Goal: Information Seeking & Learning: Check status

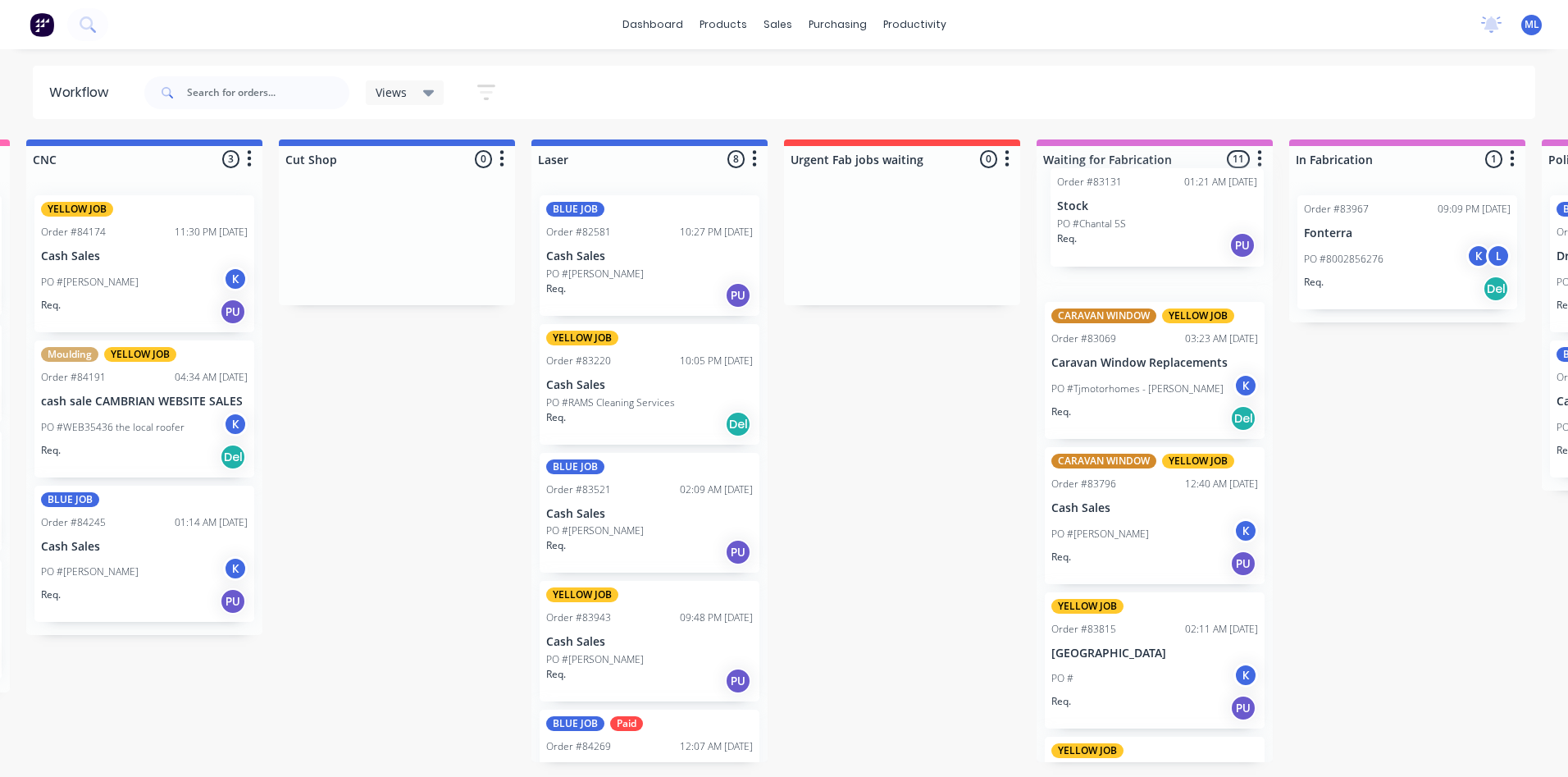
drag, startPoint x: 662, startPoint y: 379, endPoint x: 1176, endPoint y: 224, distance: 536.9
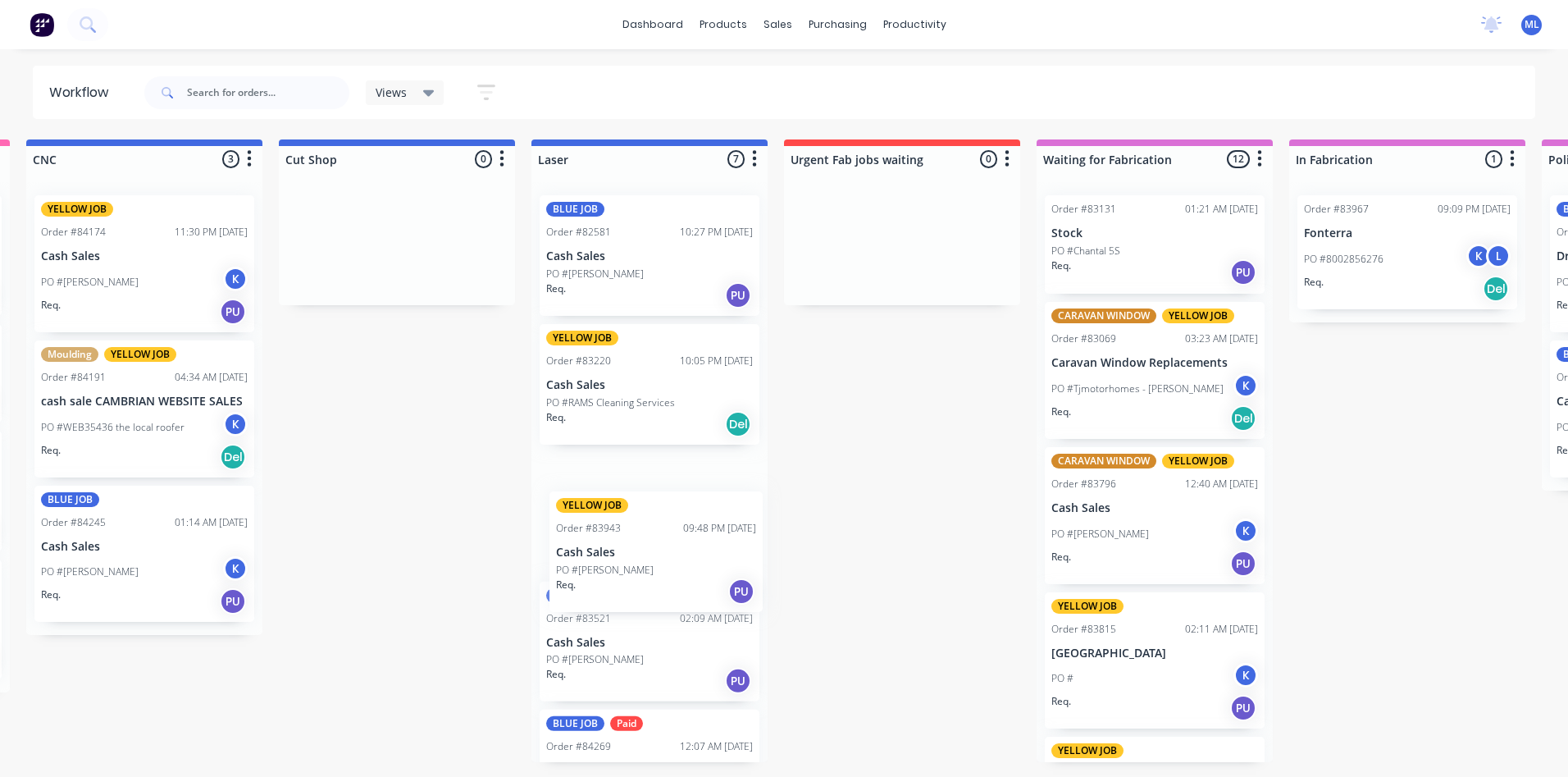
scroll to position [1, 0]
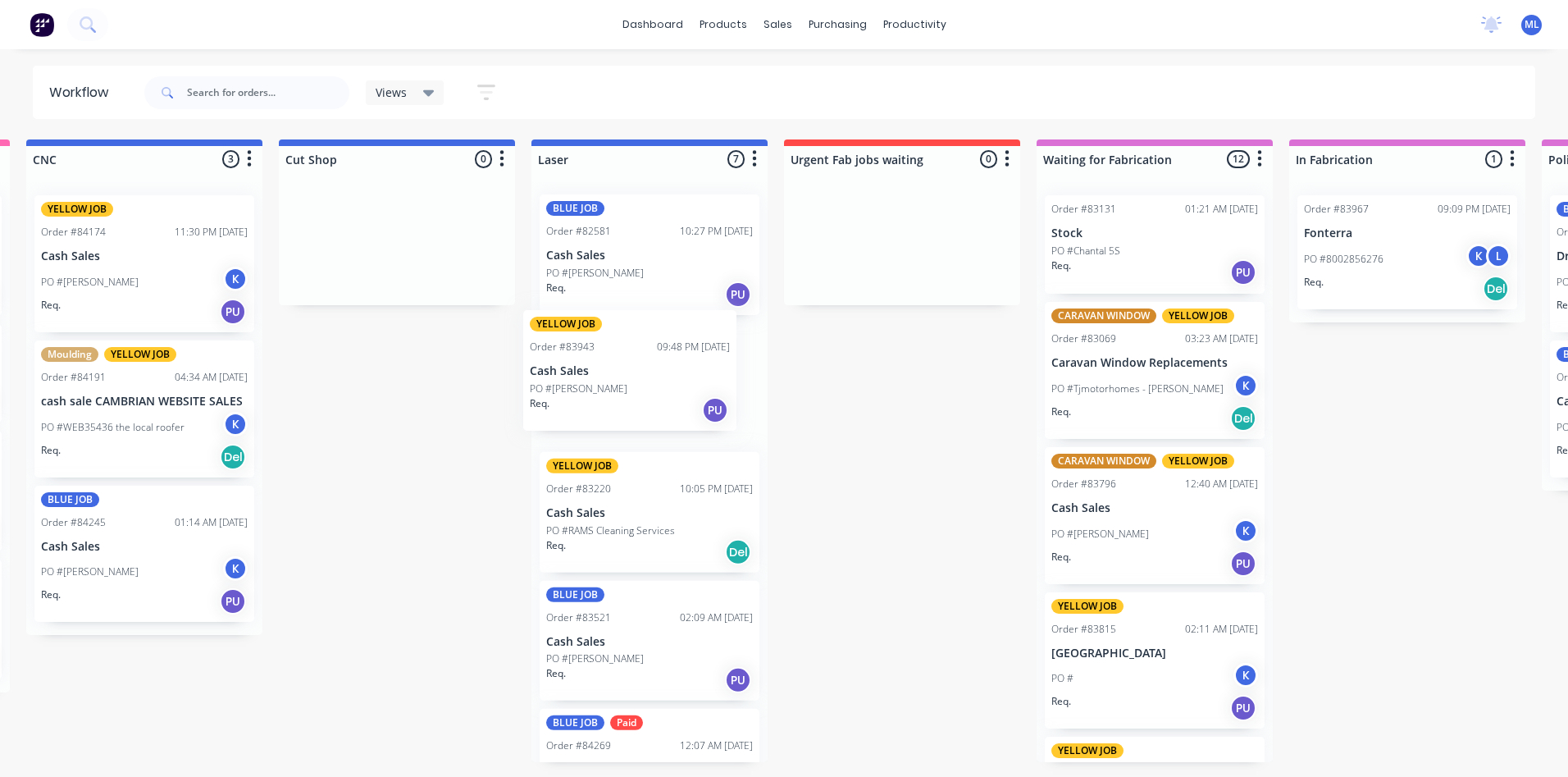
drag, startPoint x: 625, startPoint y: 645, endPoint x: 611, endPoint y: 367, distance: 278.4
click at [611, 367] on div "BLUE JOB Order #82581 10:27 PM 08/06/25 Cash Sales PO #Janet Req. PU YELLOW JOB…" at bounding box center [650, 471] width 236 height 579
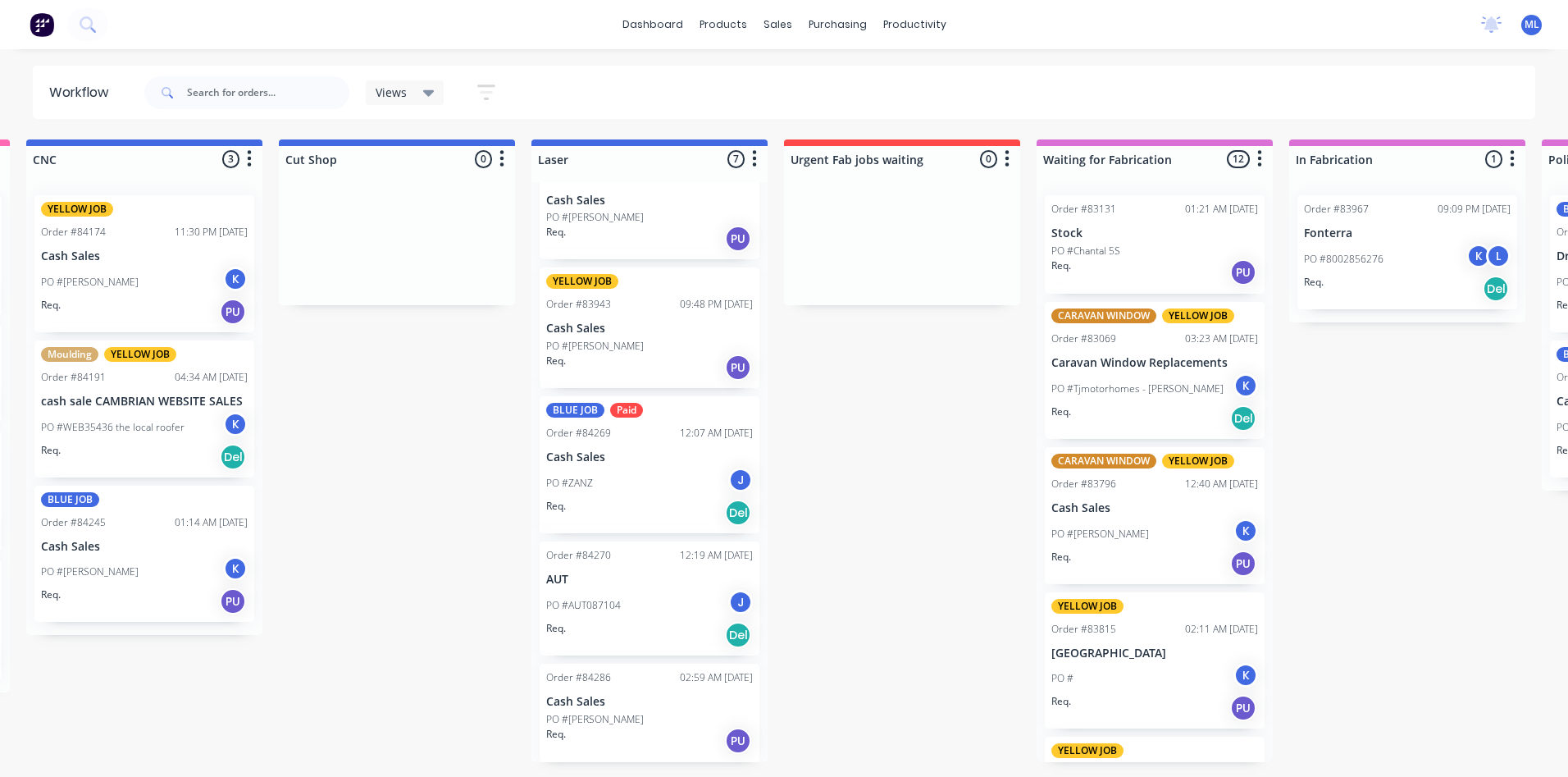
scroll to position [315, 0]
click at [650, 608] on div "PO #AUT087104 J" at bounding box center [649, 604] width 207 height 31
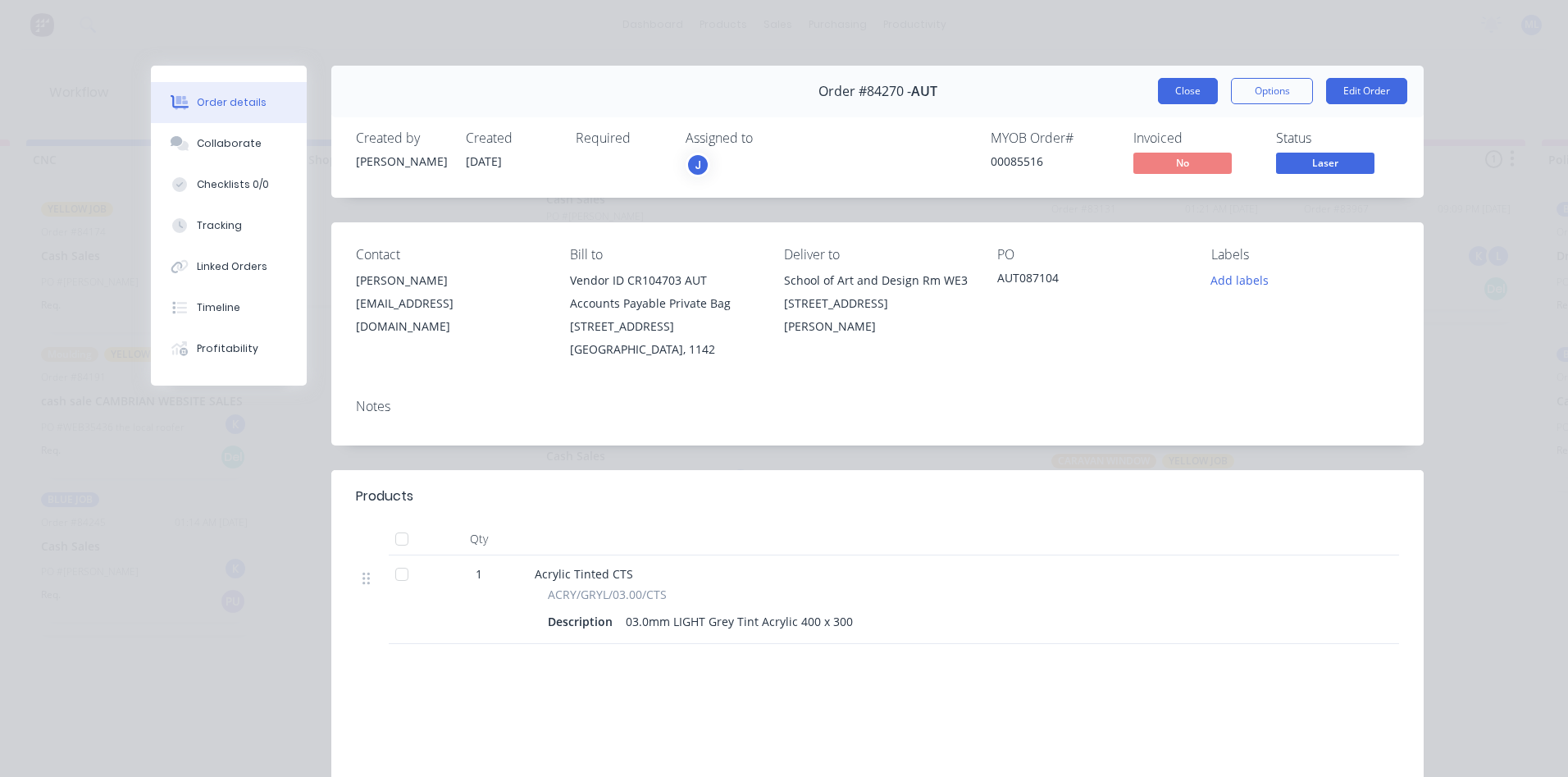
click at [1180, 95] on button "Close" at bounding box center [1188, 91] width 60 height 26
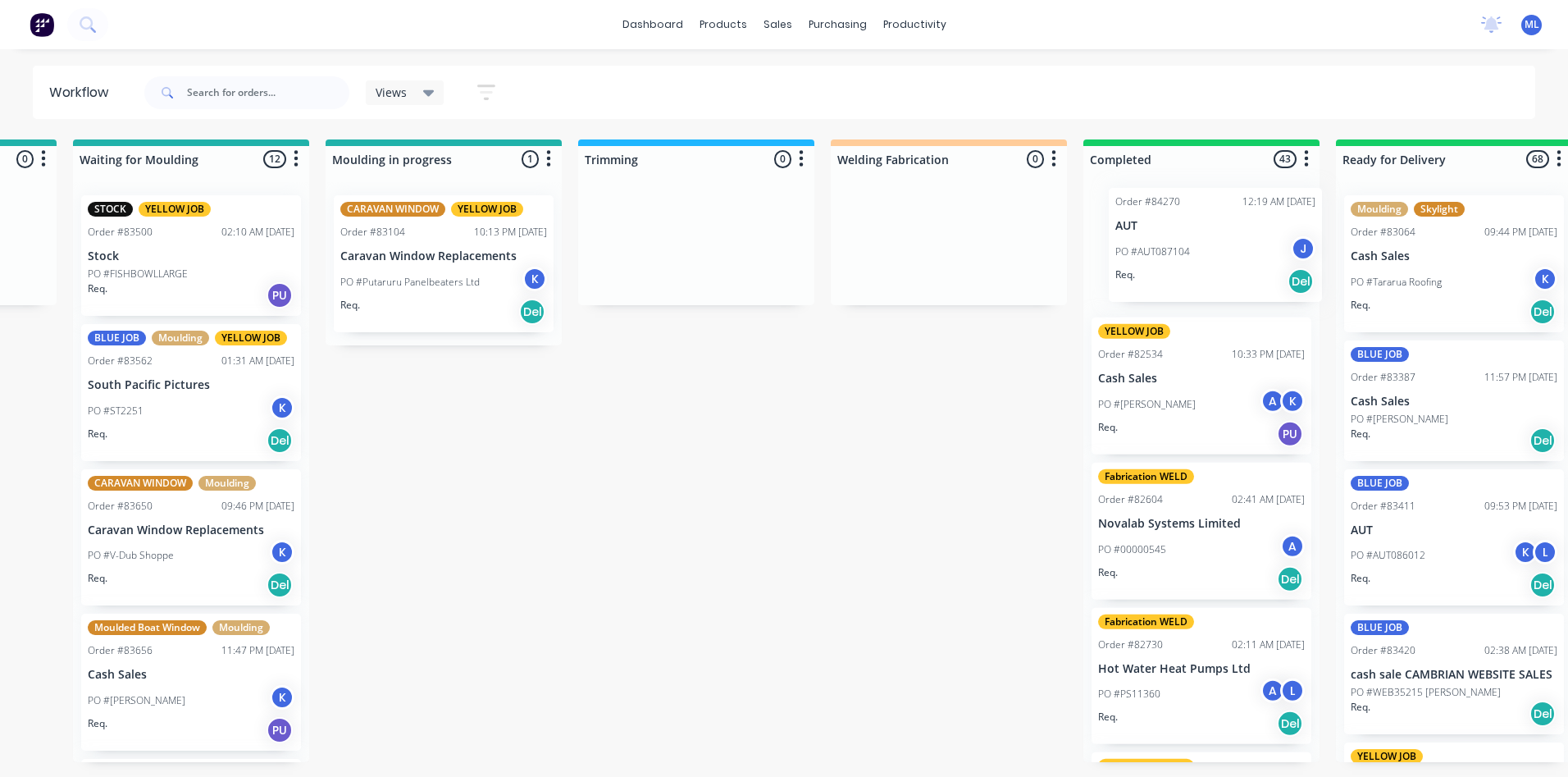
drag, startPoint x: 668, startPoint y: 607, endPoint x: 1194, endPoint y: 287, distance: 615.7
click at [1238, 252] on div "Submitted 33 Sort By Created date Required date Order number Customer name Most…" at bounding box center [398, 450] width 6303 height 623
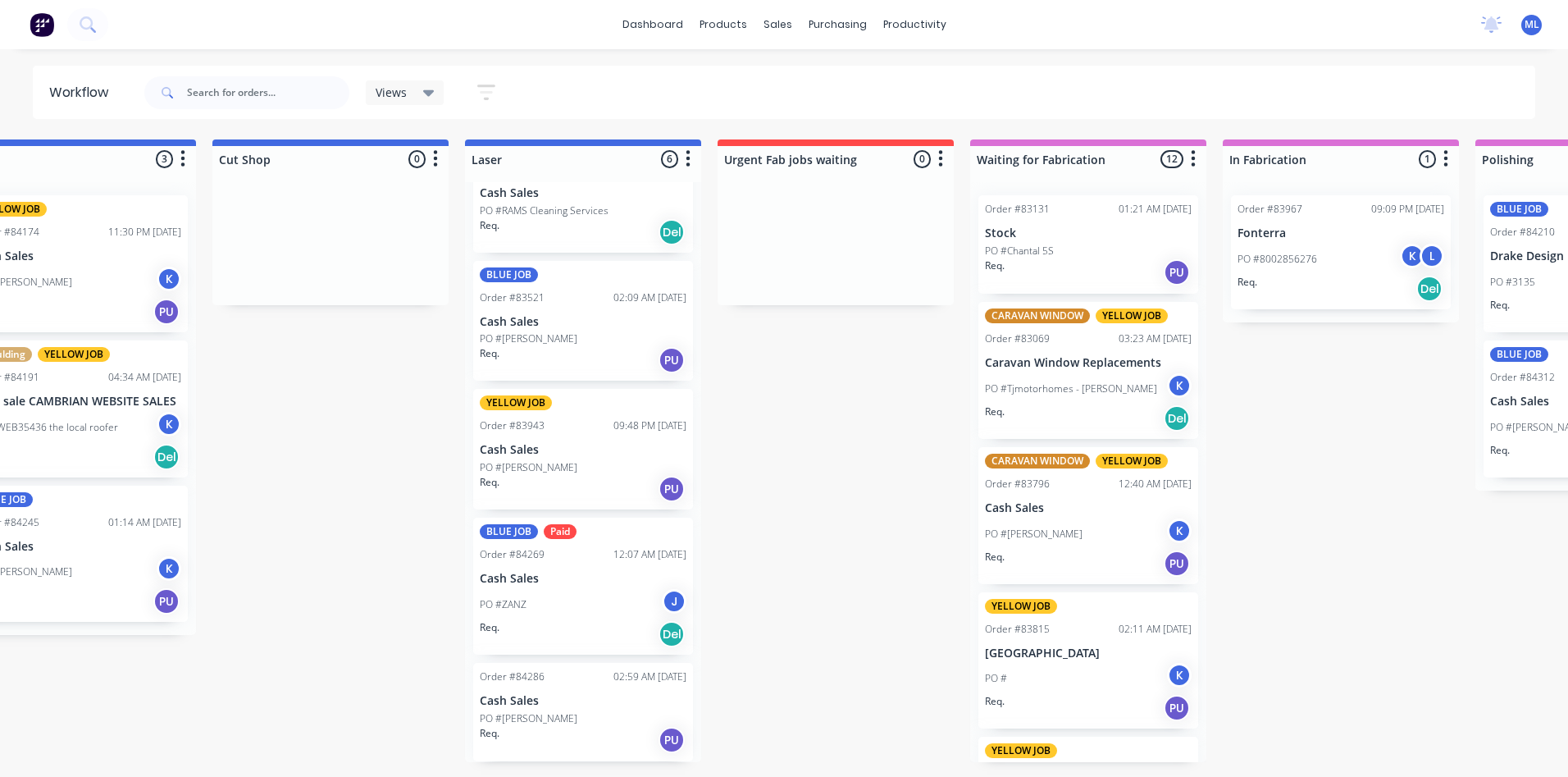
scroll to position [0, 824]
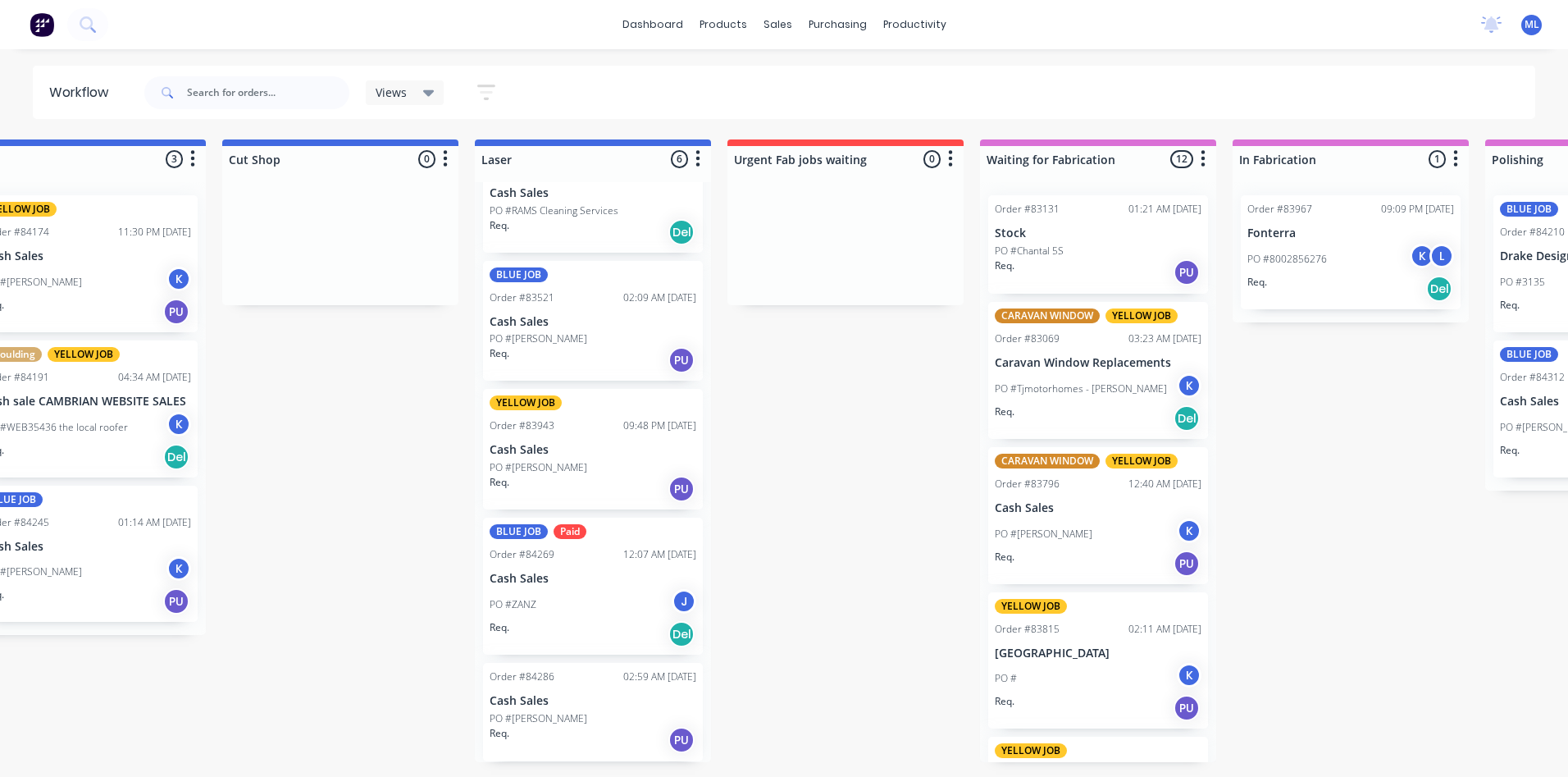
click at [606, 609] on div "PO #ZANZ J" at bounding box center [593, 604] width 207 height 31
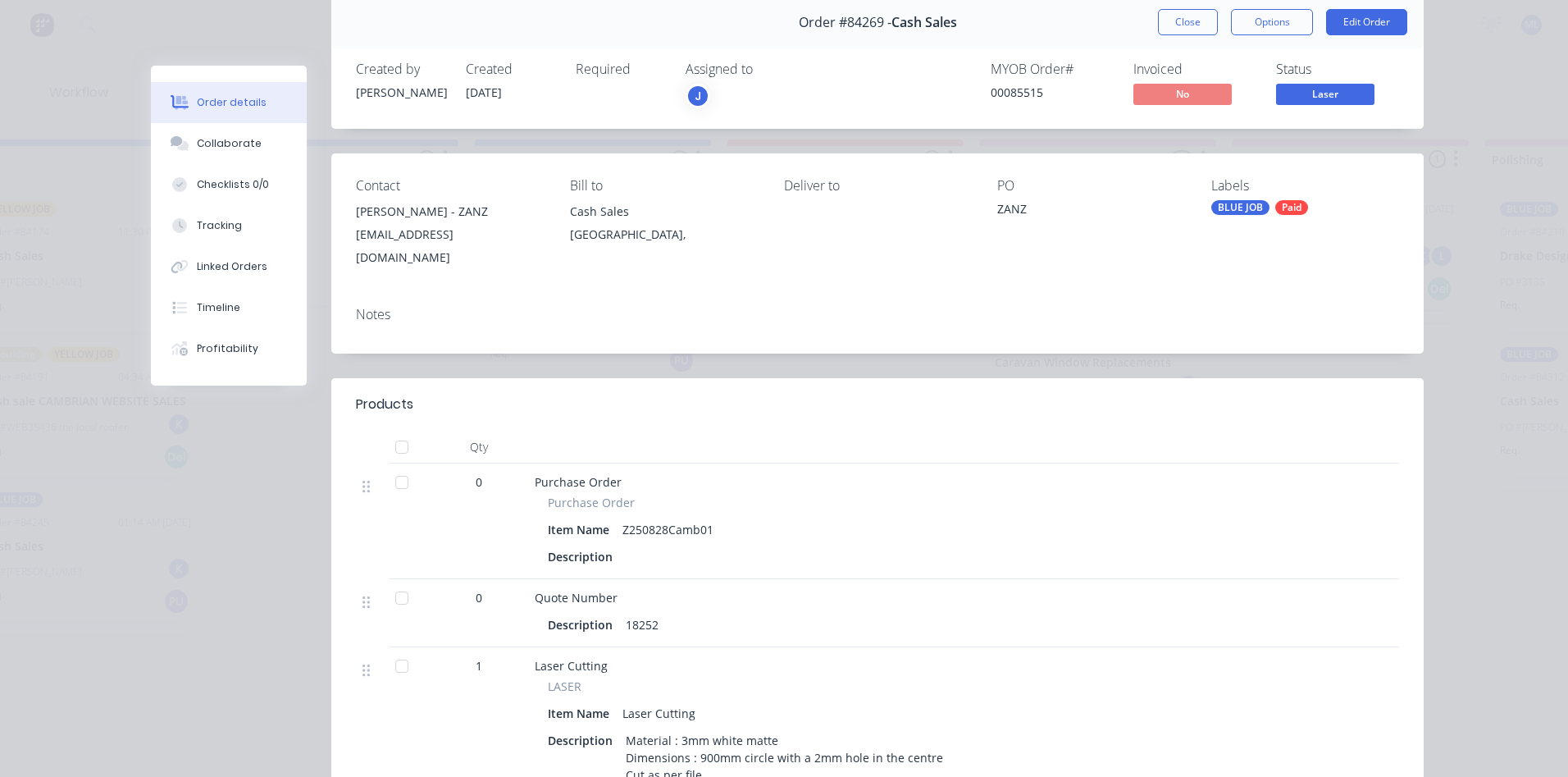
scroll to position [0, 0]
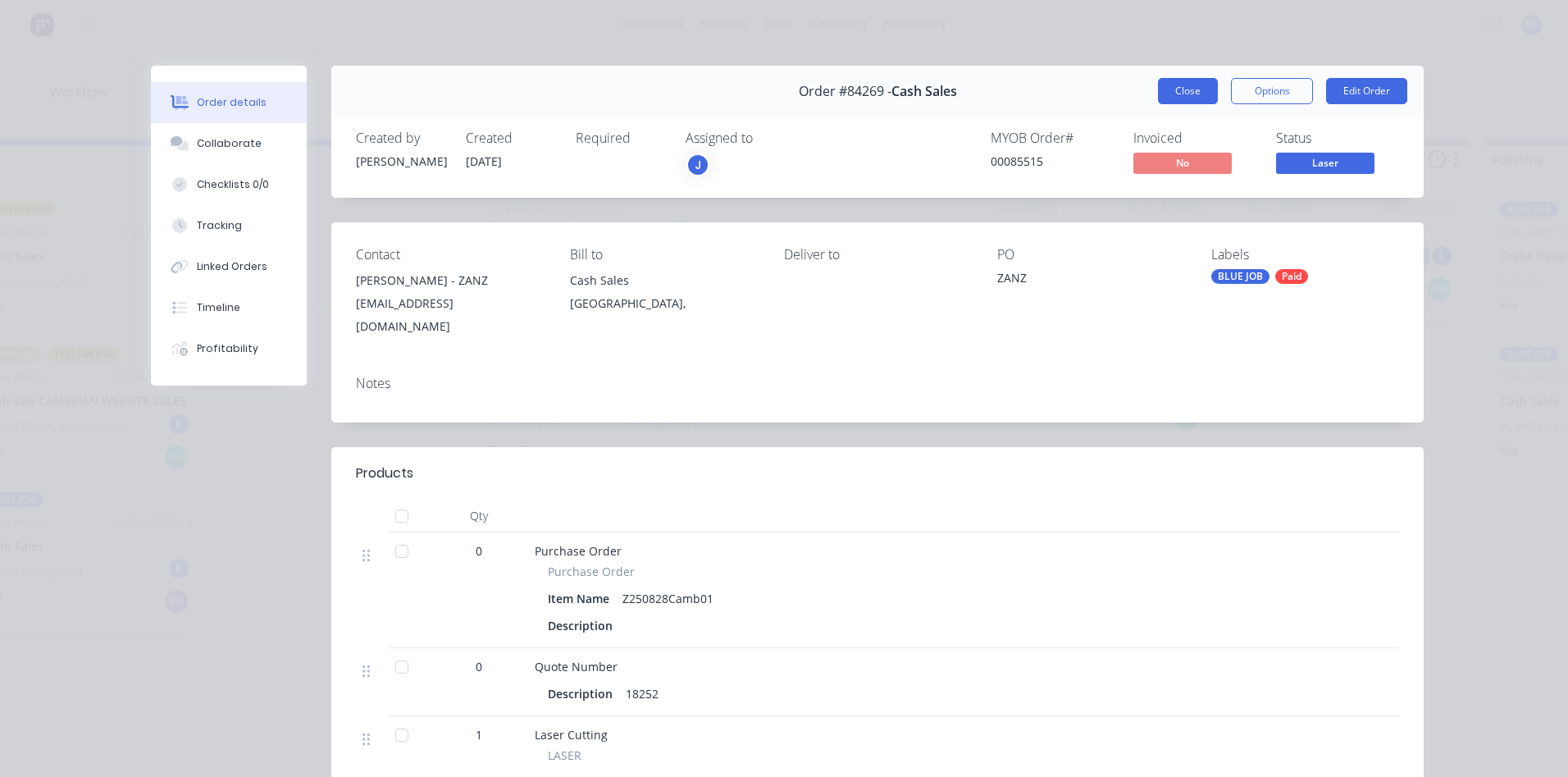
click at [1189, 93] on button "Close" at bounding box center [1188, 91] width 60 height 26
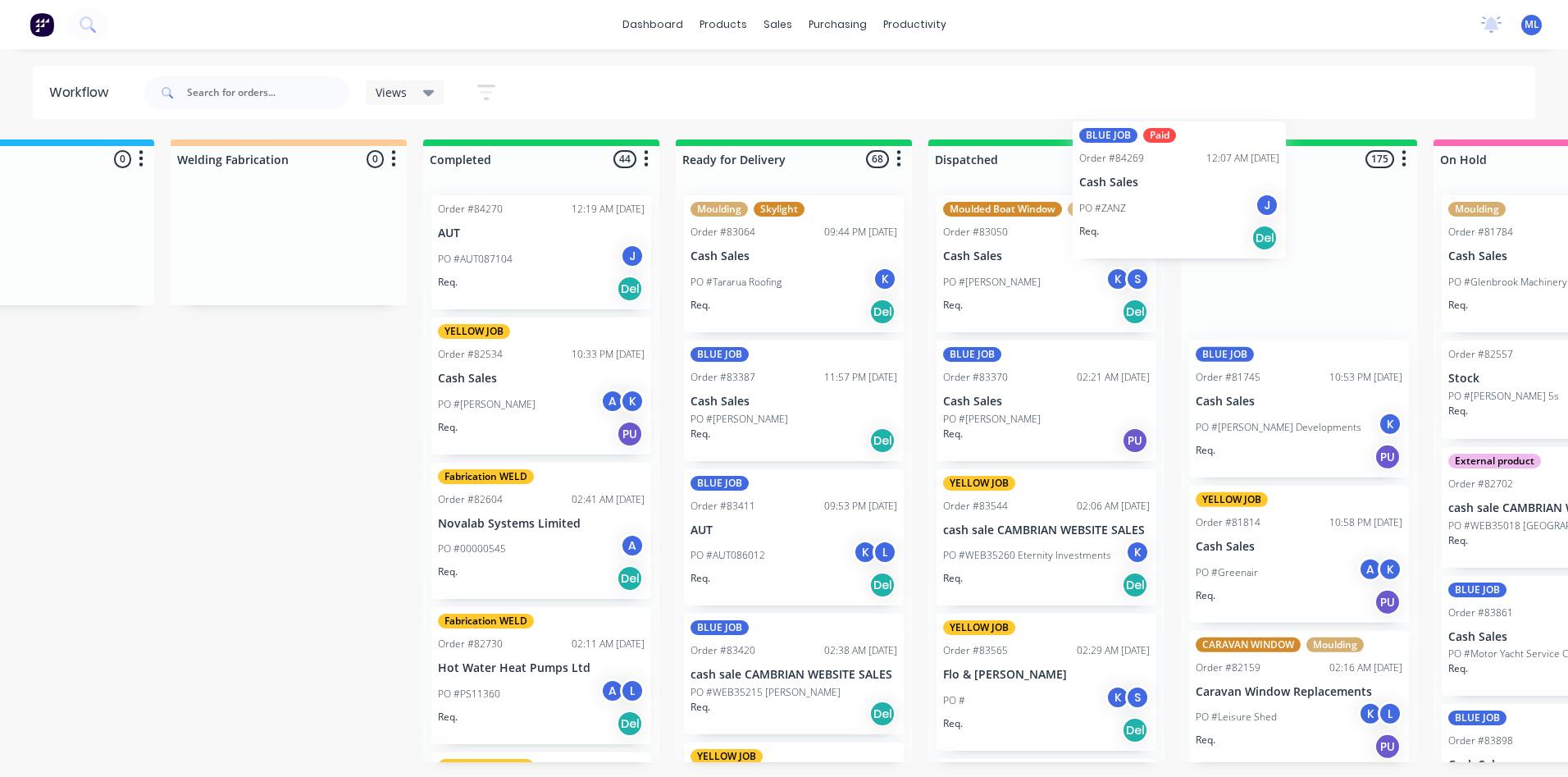
scroll to position [0, 3406]
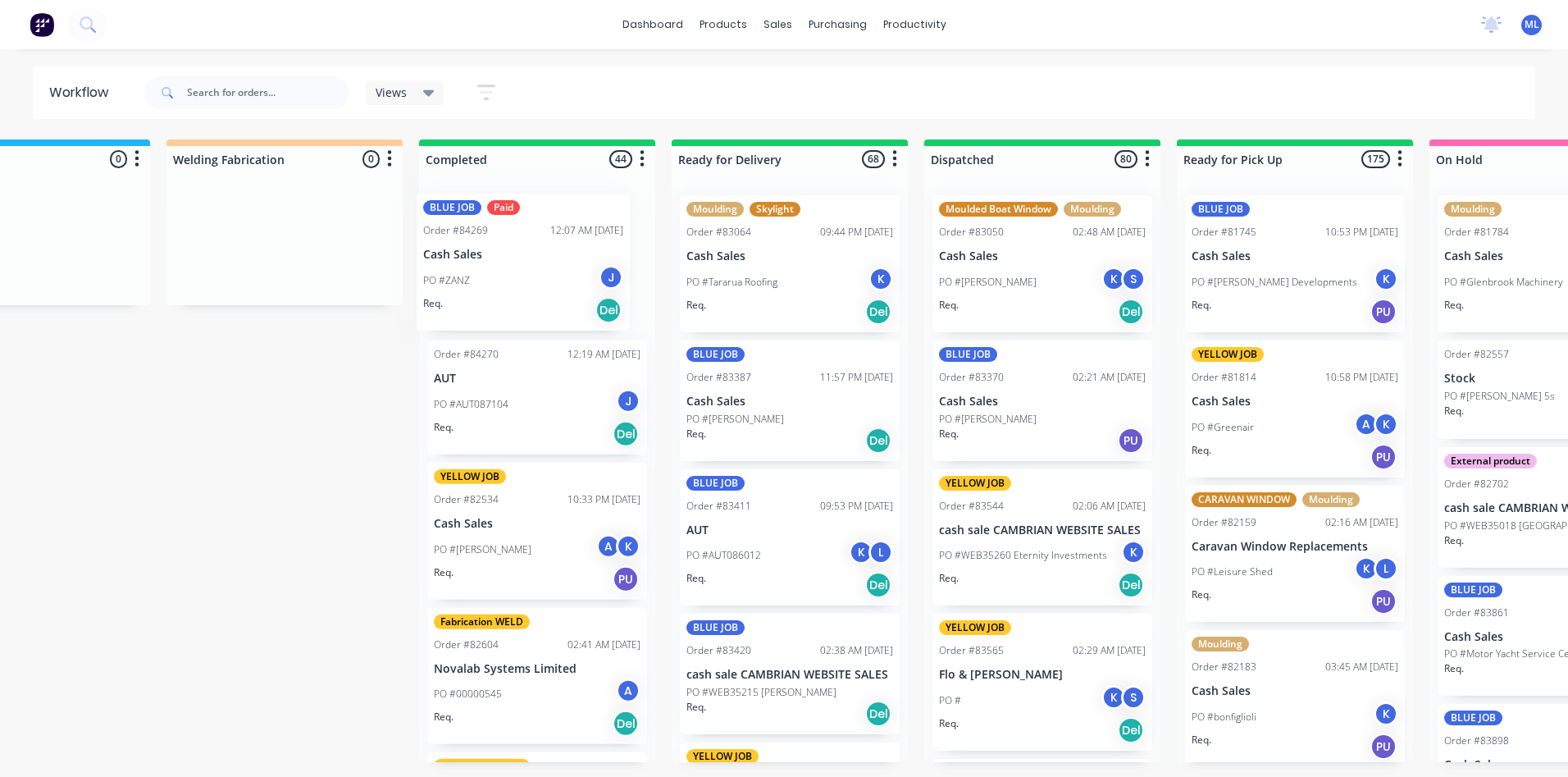
drag, startPoint x: 580, startPoint y: 615, endPoint x: 520, endPoint y: 288, distance: 332.5
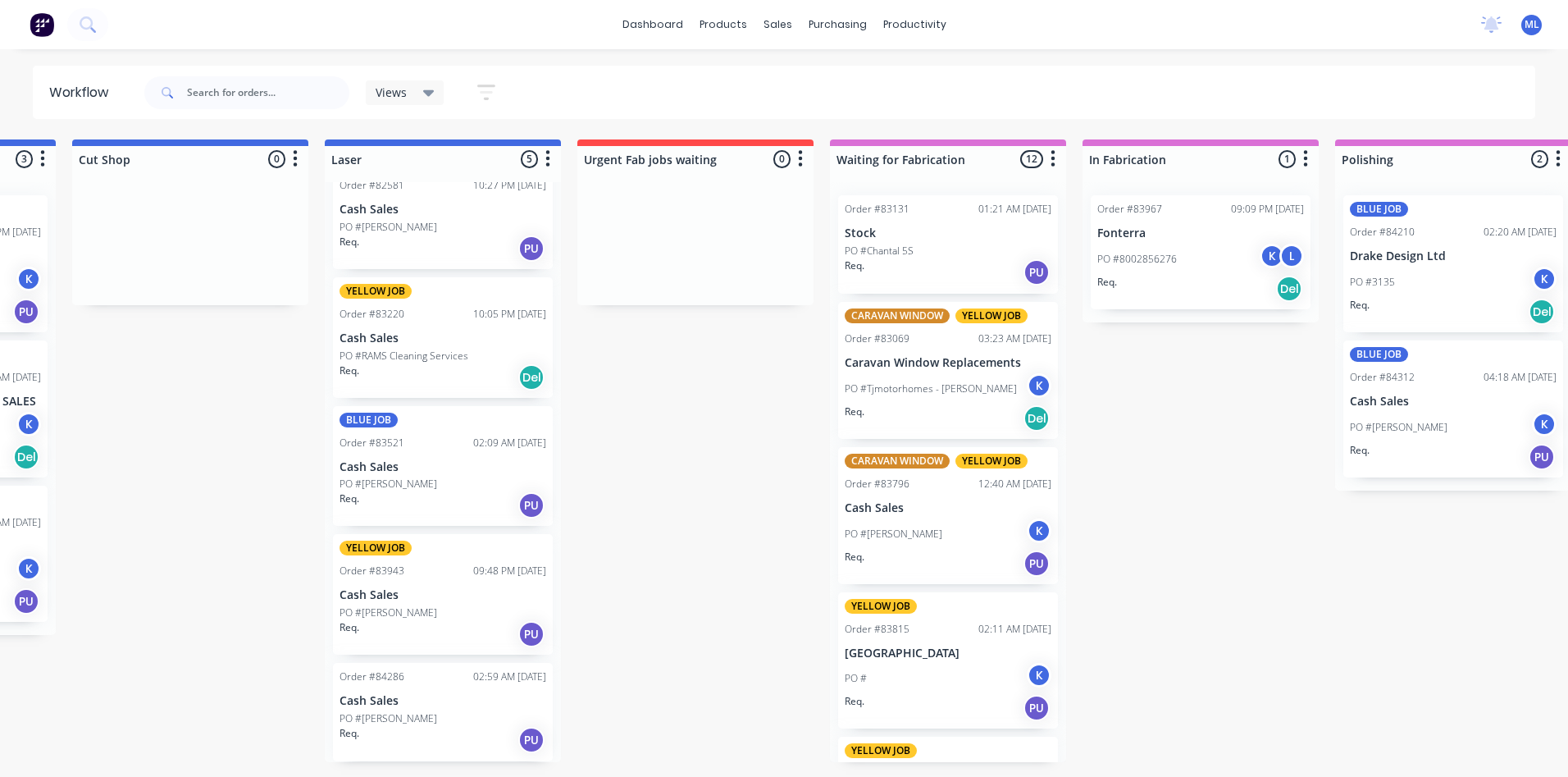
scroll to position [0, 960]
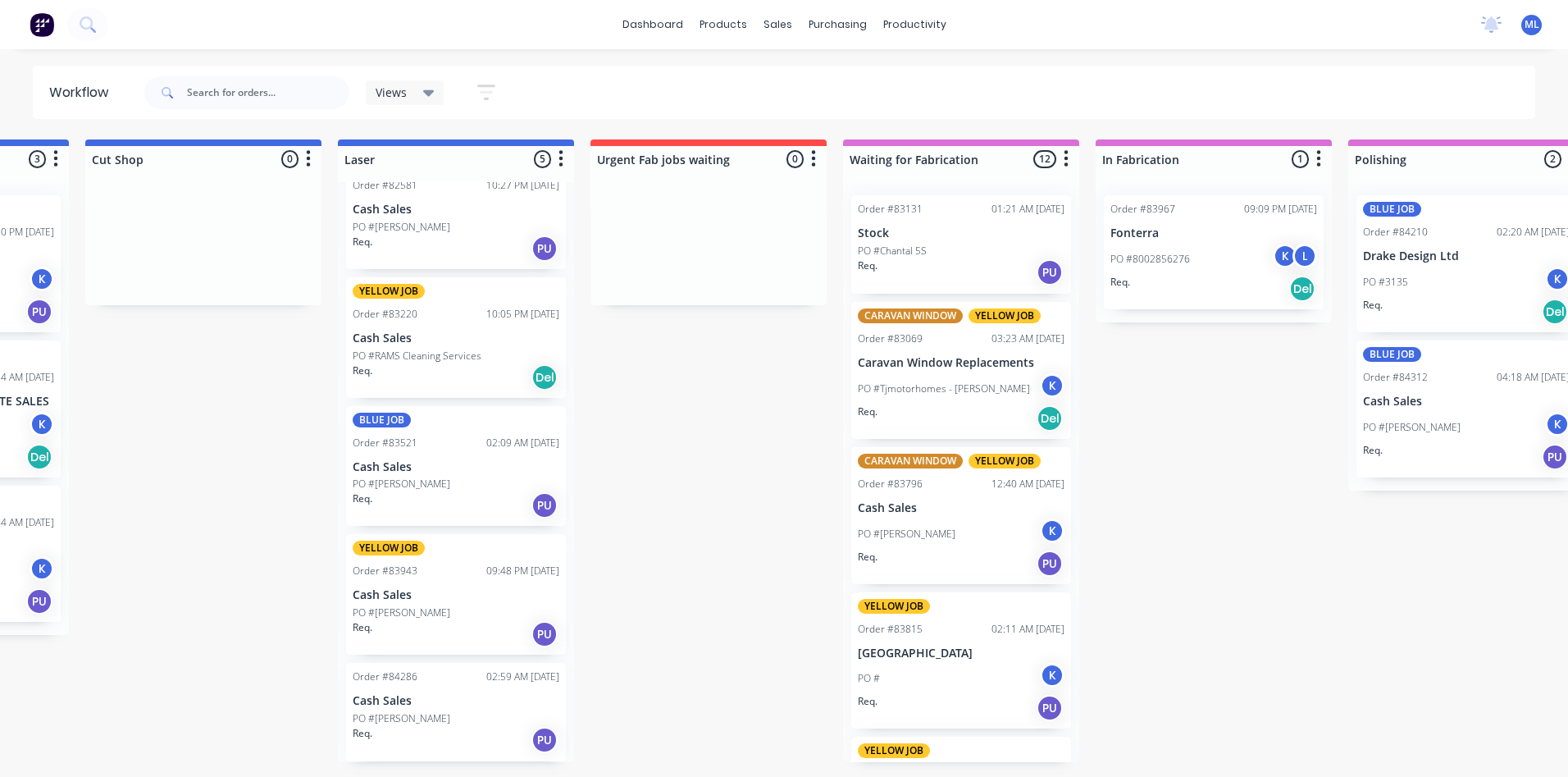
click at [466, 710] on div "Order #84286 02:59 AM 29/08/25 Cash Sales PO #Kelly Lightbourne Req. PU" at bounding box center [456, 711] width 220 height 98
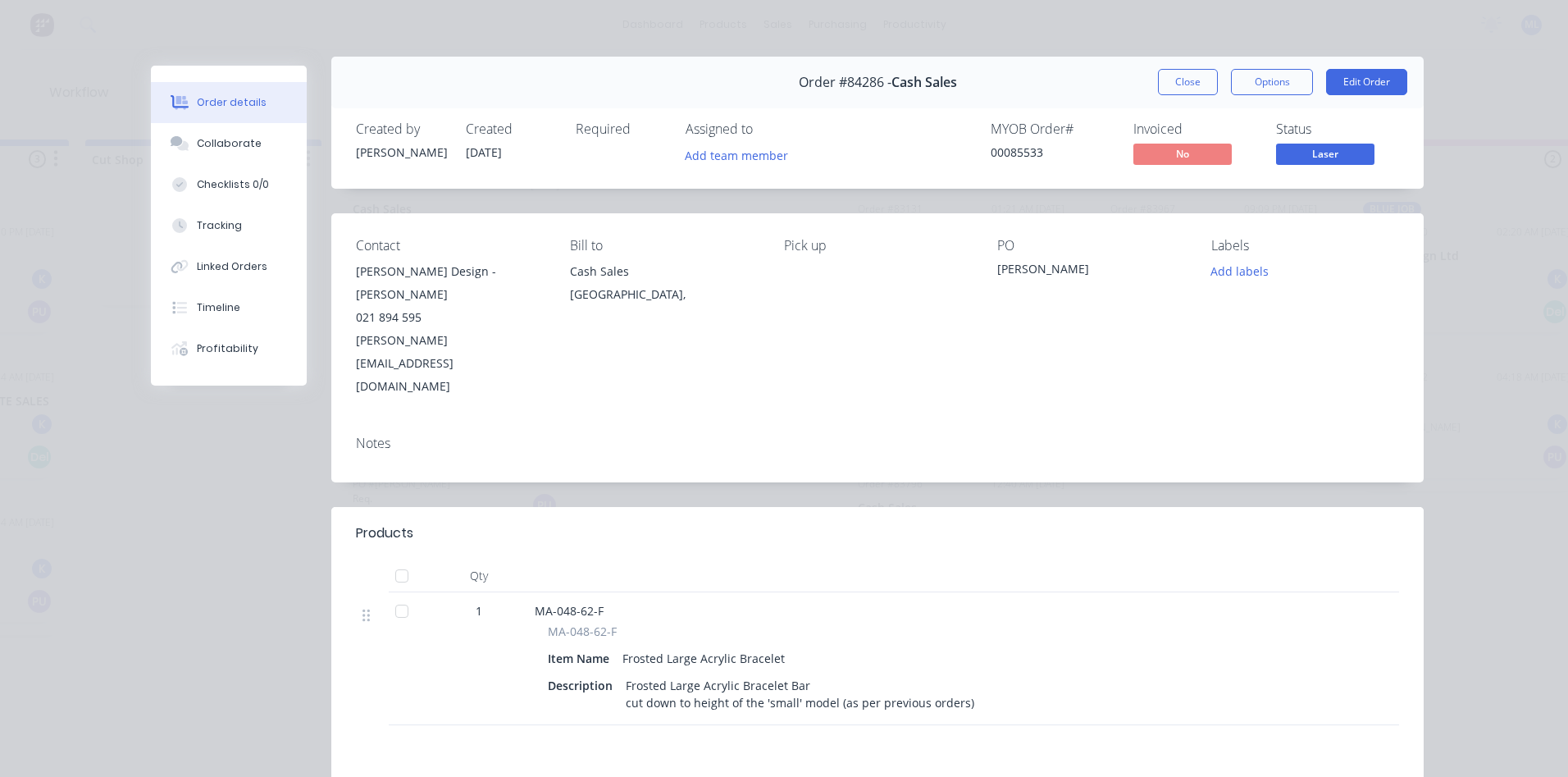
scroll to position [0, 0]
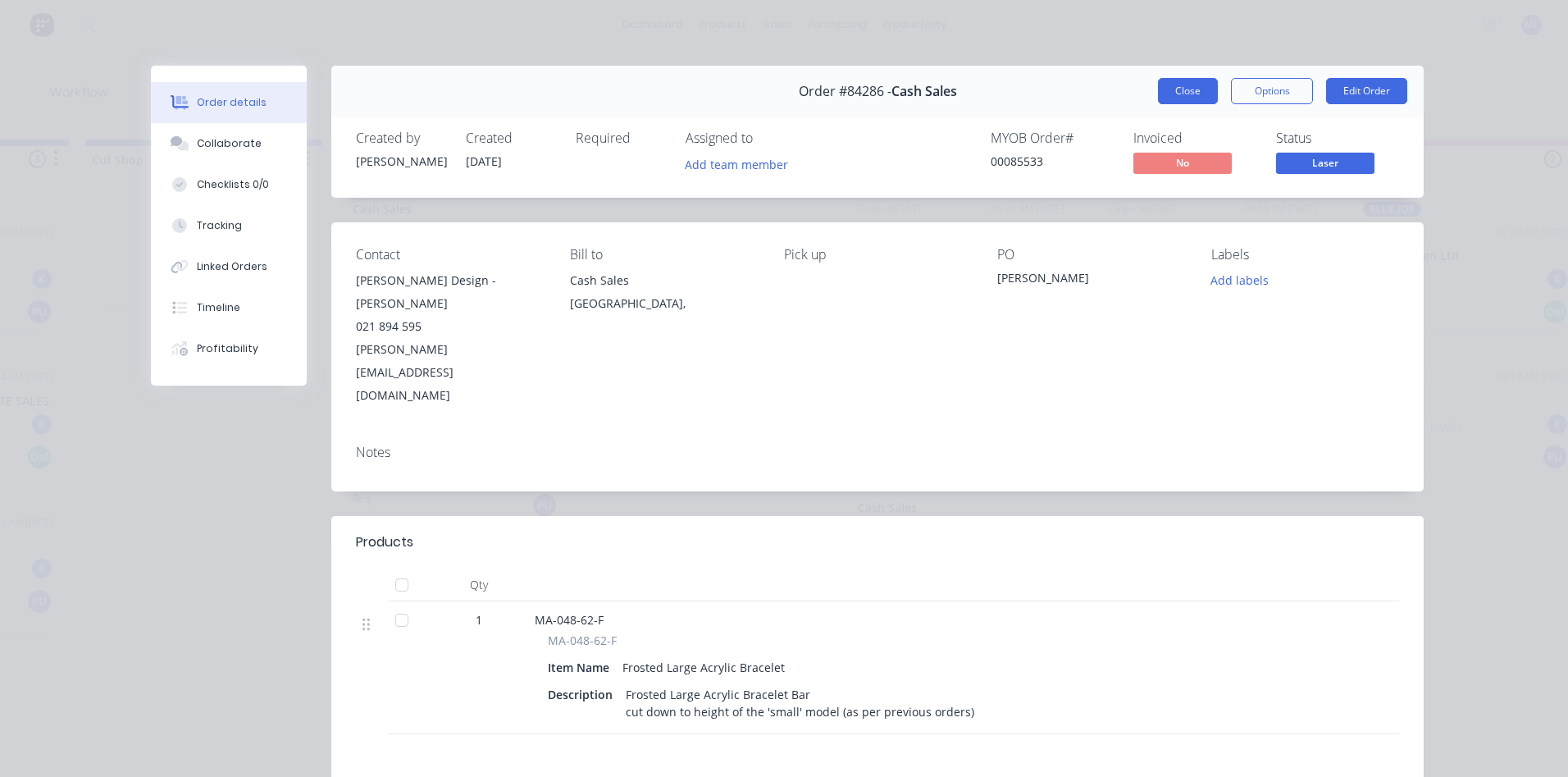
click at [1179, 95] on button "Close" at bounding box center [1188, 91] width 60 height 26
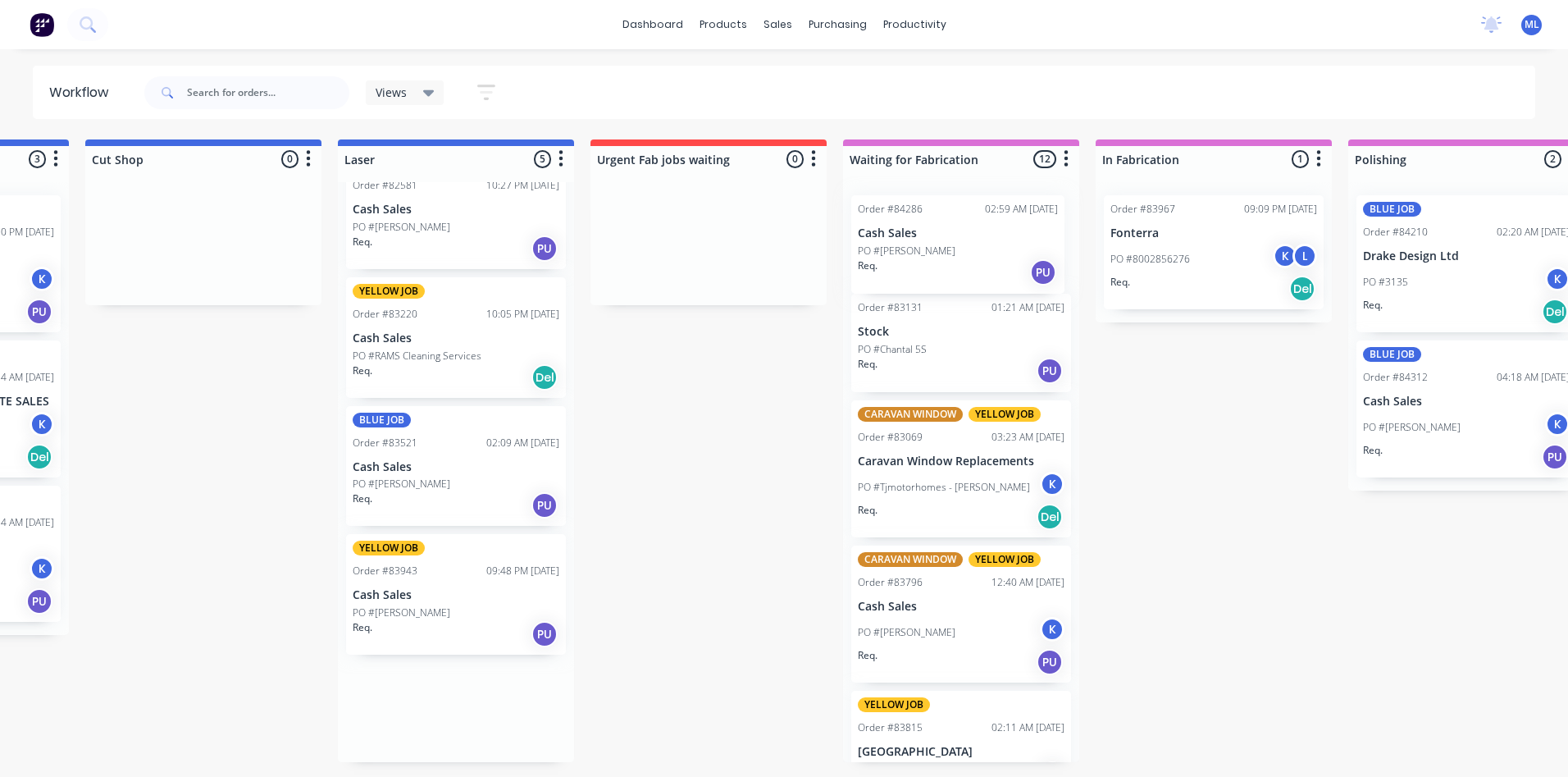
drag, startPoint x: 432, startPoint y: 738, endPoint x: 943, endPoint y: 265, distance: 696.3
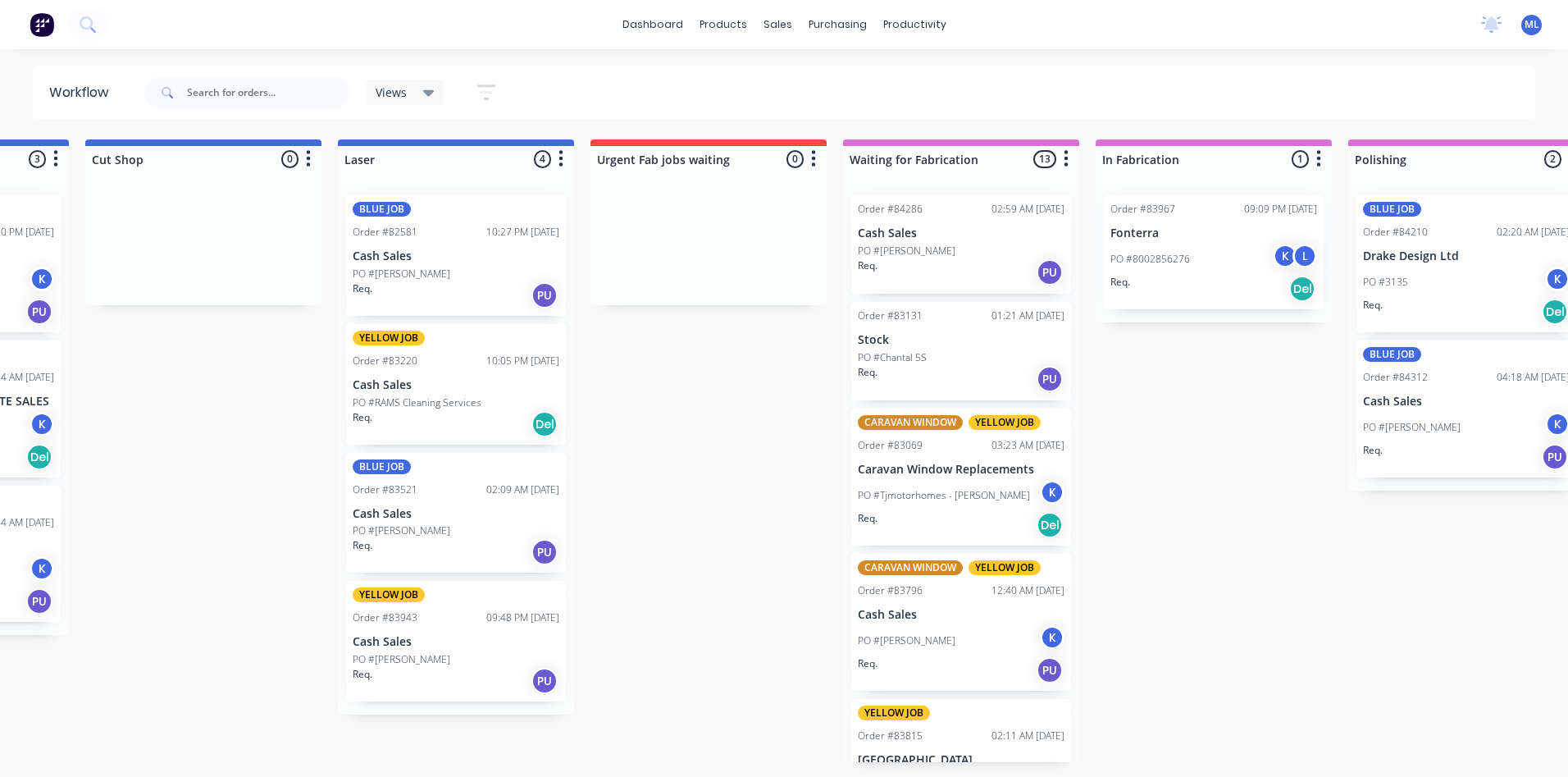
click at [453, 381] on p "Cash Sales" at bounding box center [456, 385] width 207 height 14
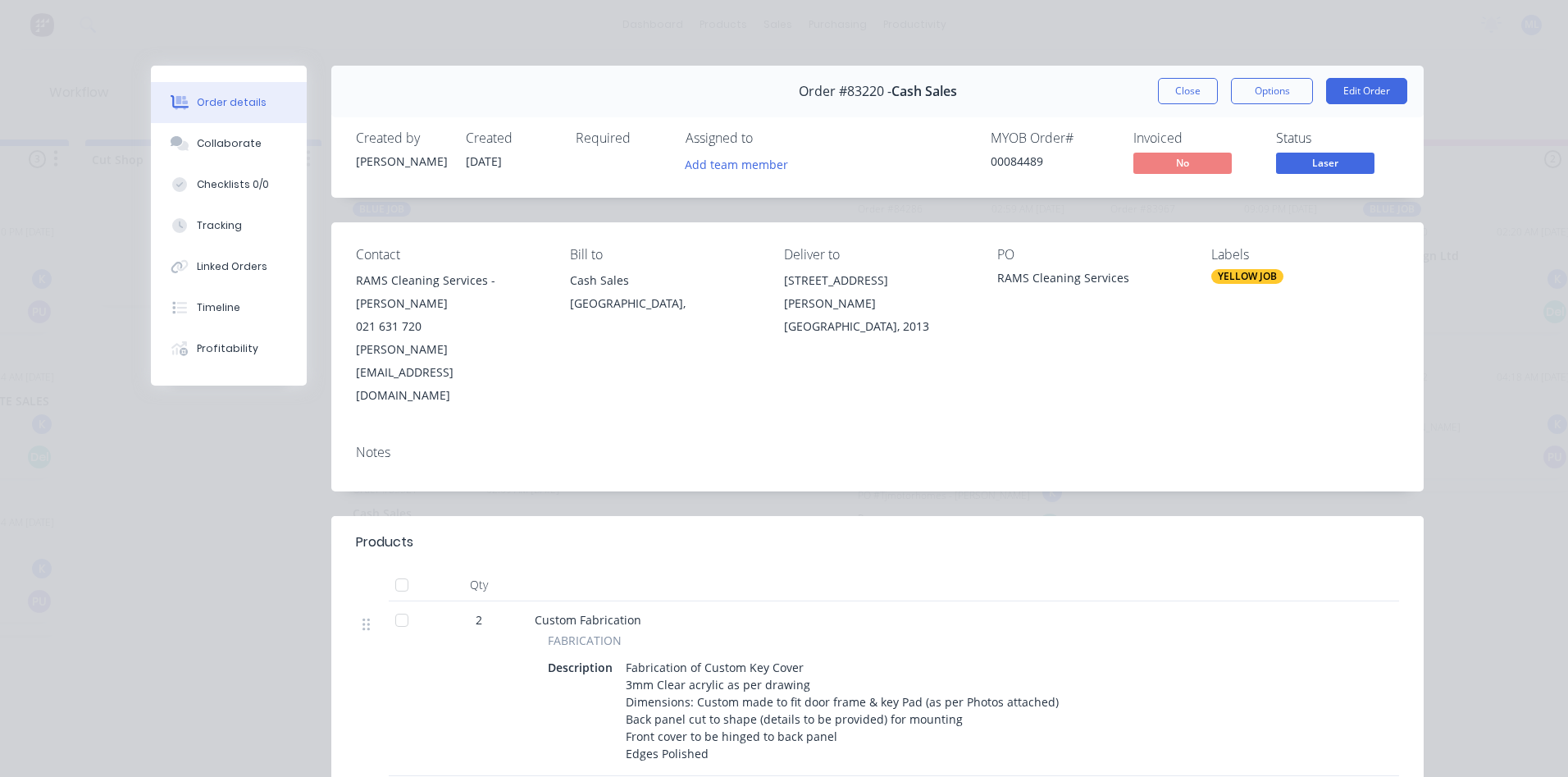
drag, startPoint x: 1187, startPoint y: 92, endPoint x: 992, endPoint y: 360, distance: 331.4
click at [1186, 92] on button "Close" at bounding box center [1188, 91] width 60 height 26
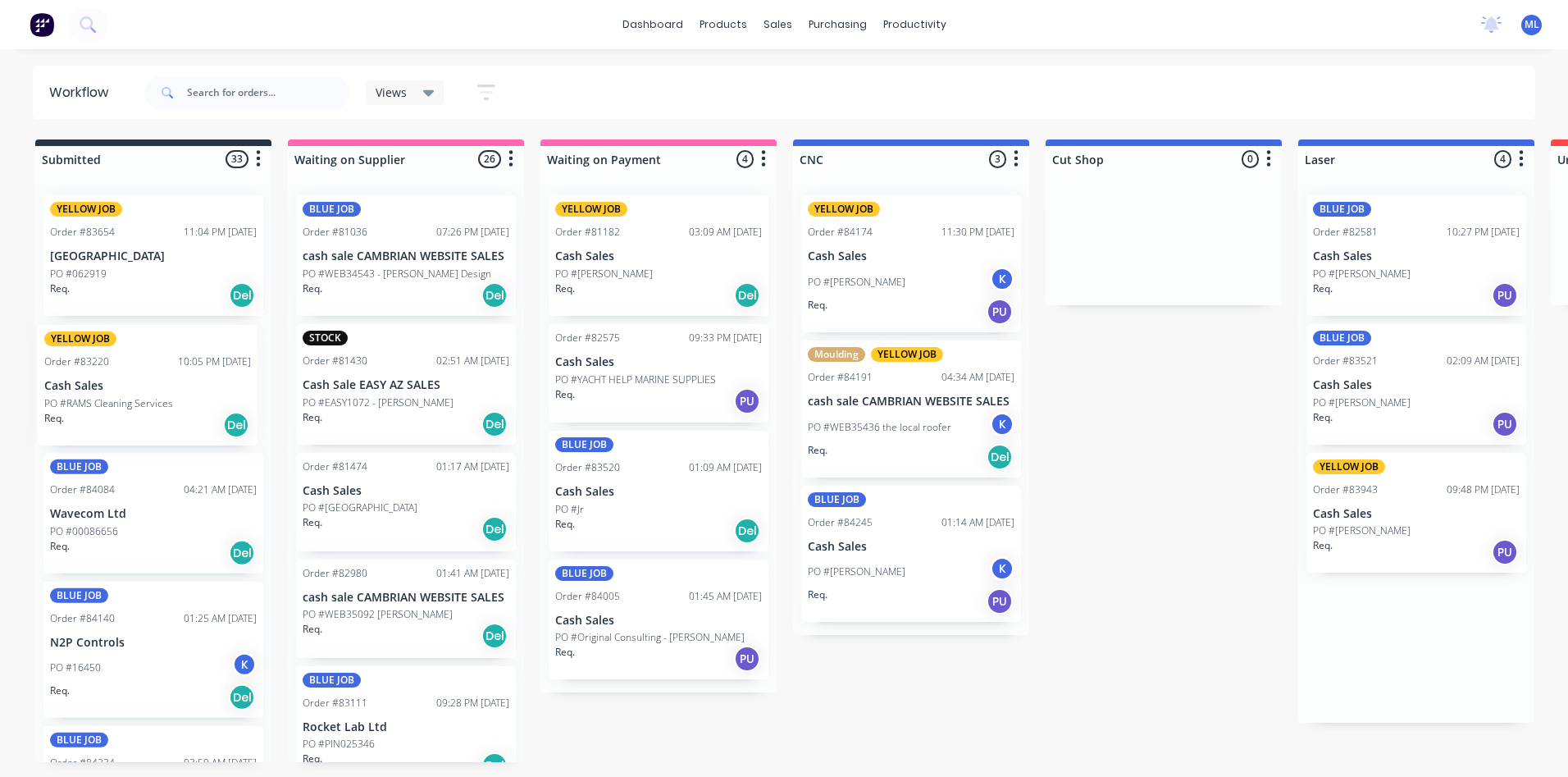
drag, startPoint x: 458, startPoint y: 385, endPoint x: 151, endPoint y: 383, distance: 307.0
click at [1422, 389] on p "Cash Sales" at bounding box center [1416, 385] width 207 height 14
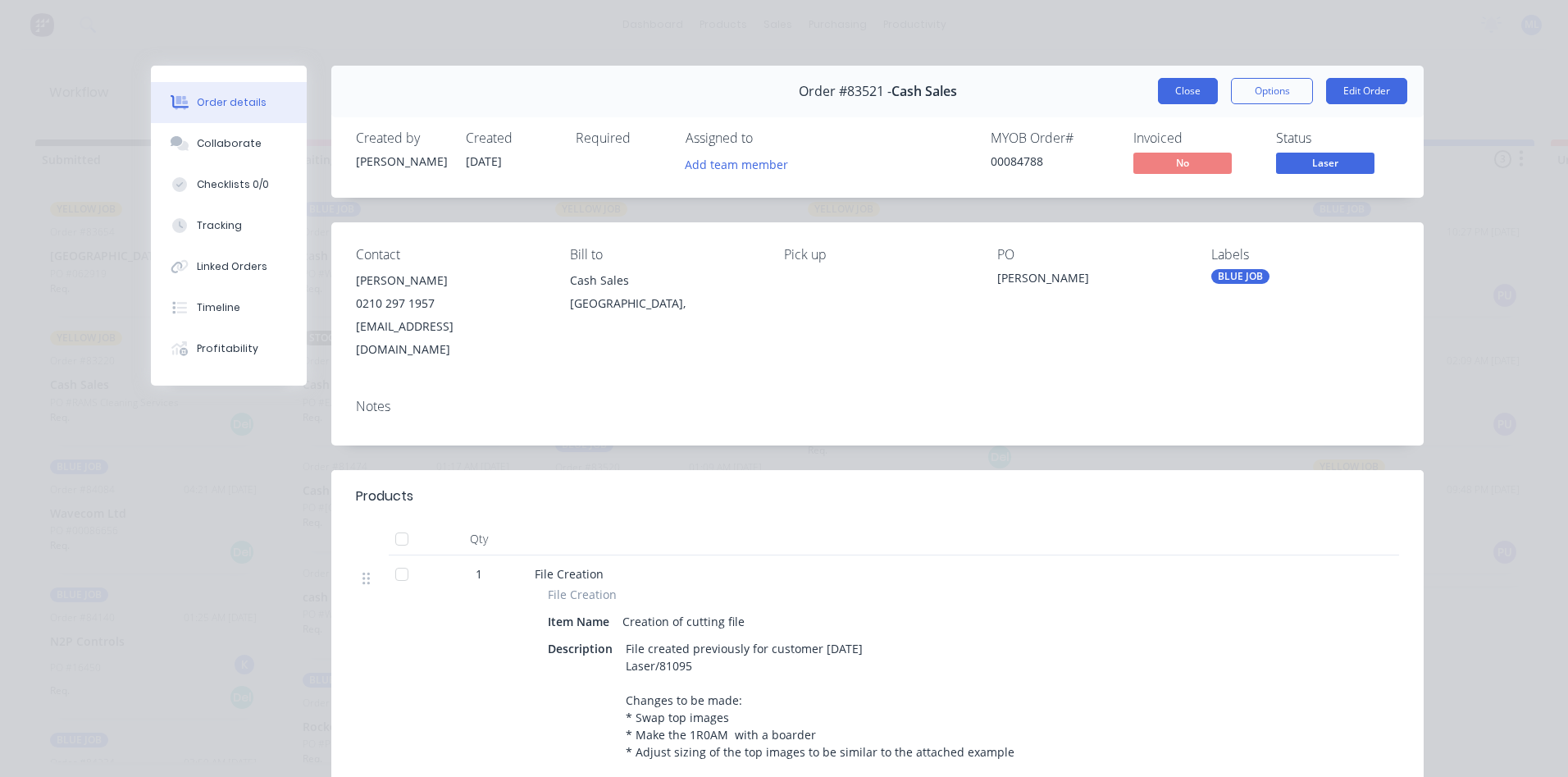
click at [1191, 100] on button "Close" at bounding box center [1188, 91] width 60 height 26
